Goal: Transaction & Acquisition: Purchase product/service

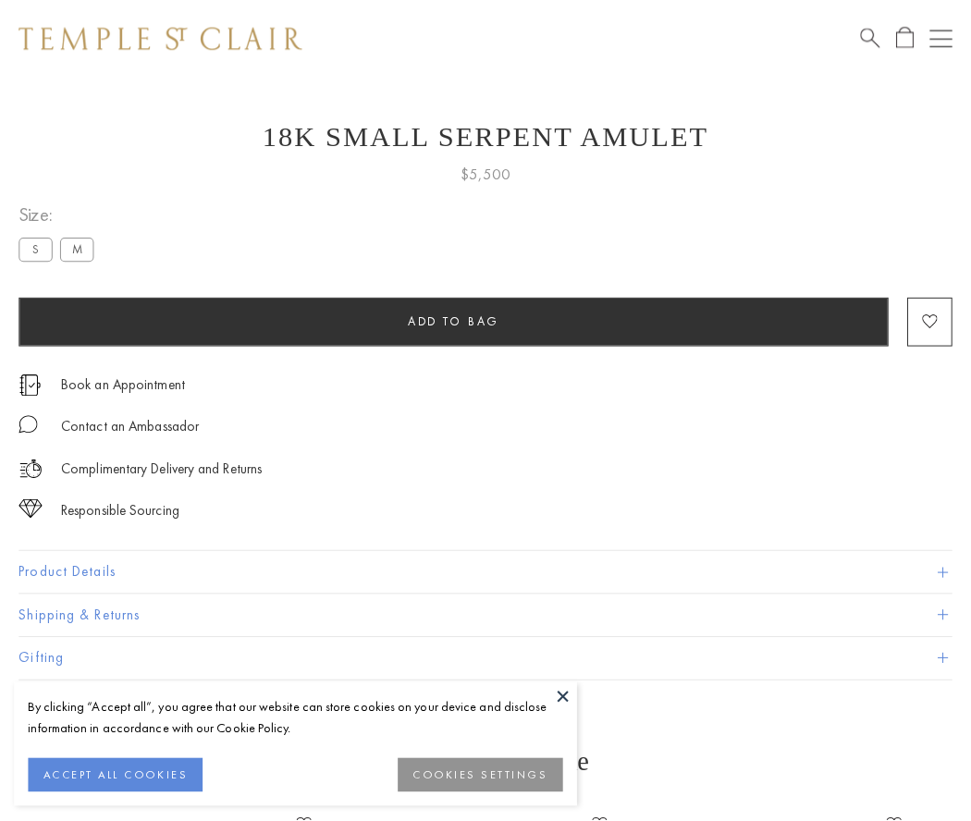
scroll to position [74, 0]
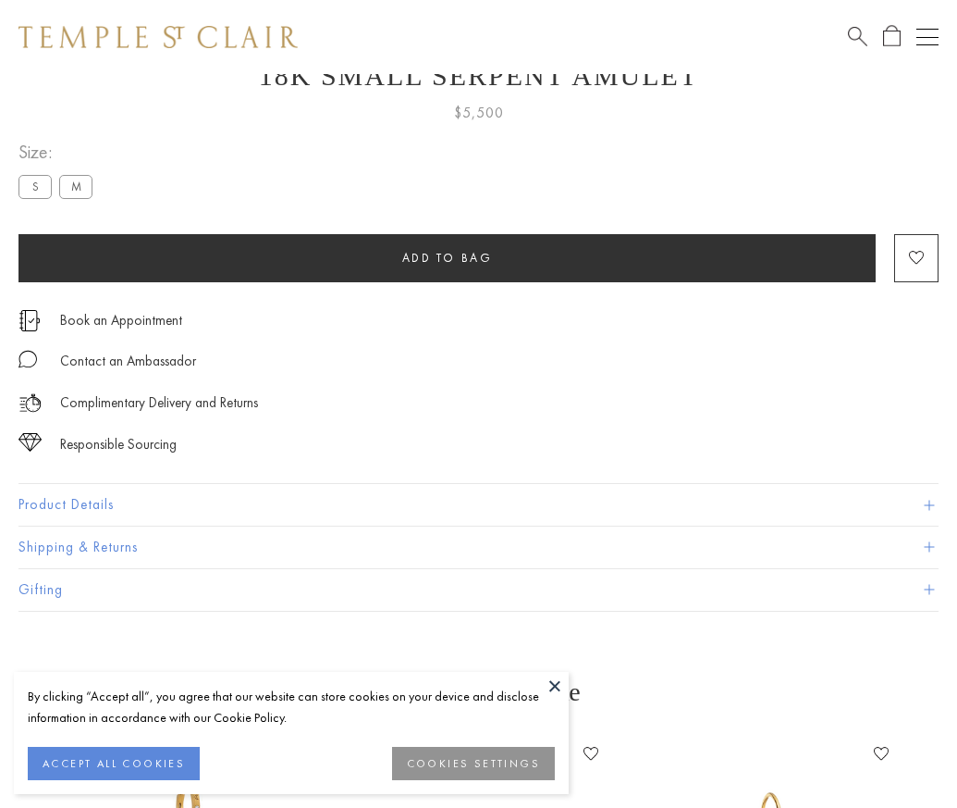
click at [447, 257] on span "Add to bag" at bounding box center [447, 258] width 91 height 16
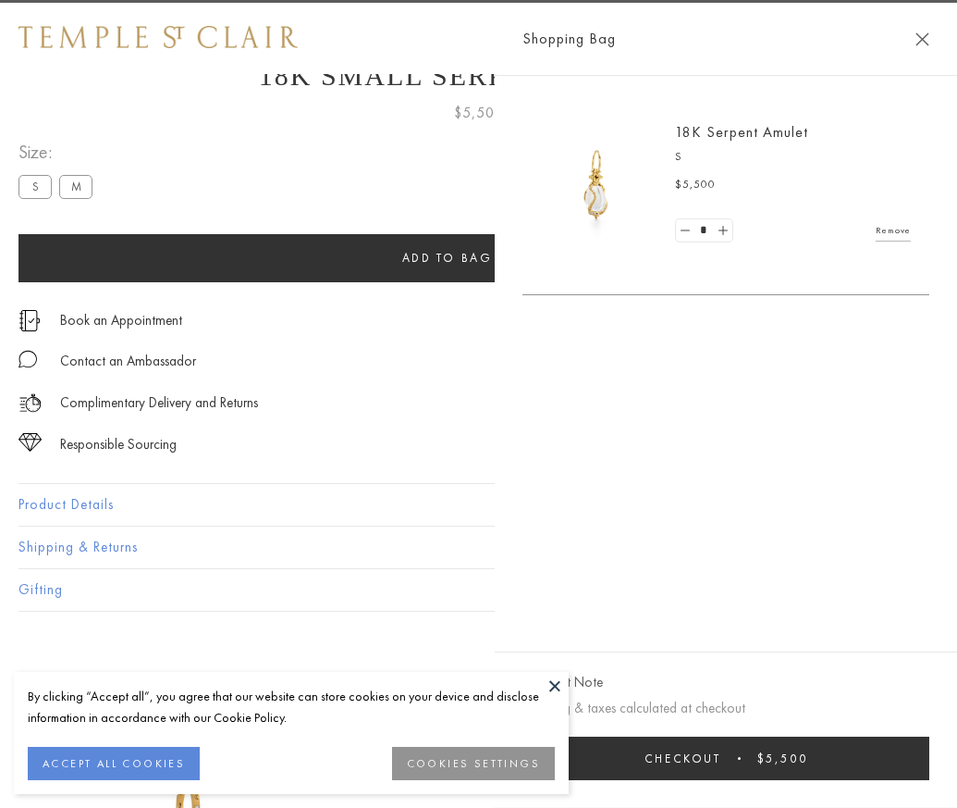
click at [871, 772] on button "Checkout $5,500" at bounding box center [726, 757] width 407 height 43
